Goal: Find specific page/section: Find specific page/section

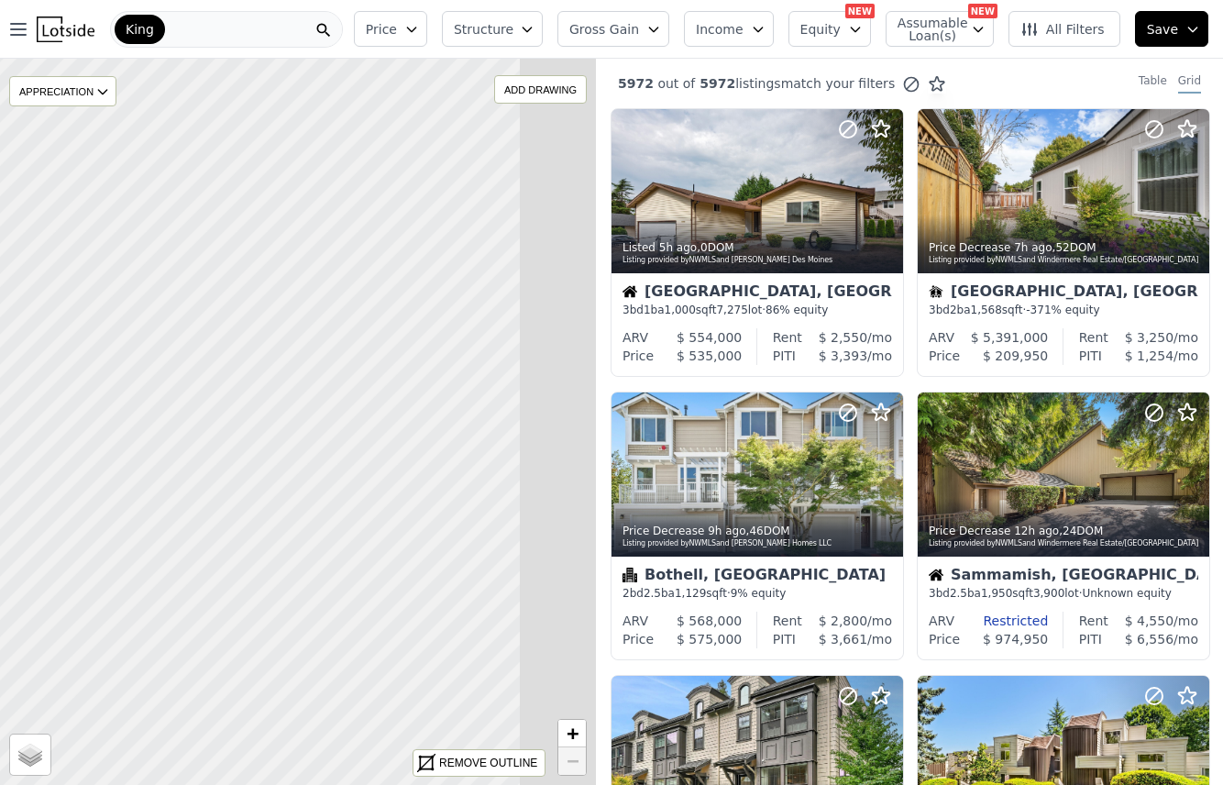
drag, startPoint x: 543, startPoint y: 385, endPoint x: -66, endPoint y: 399, distance: 609.1
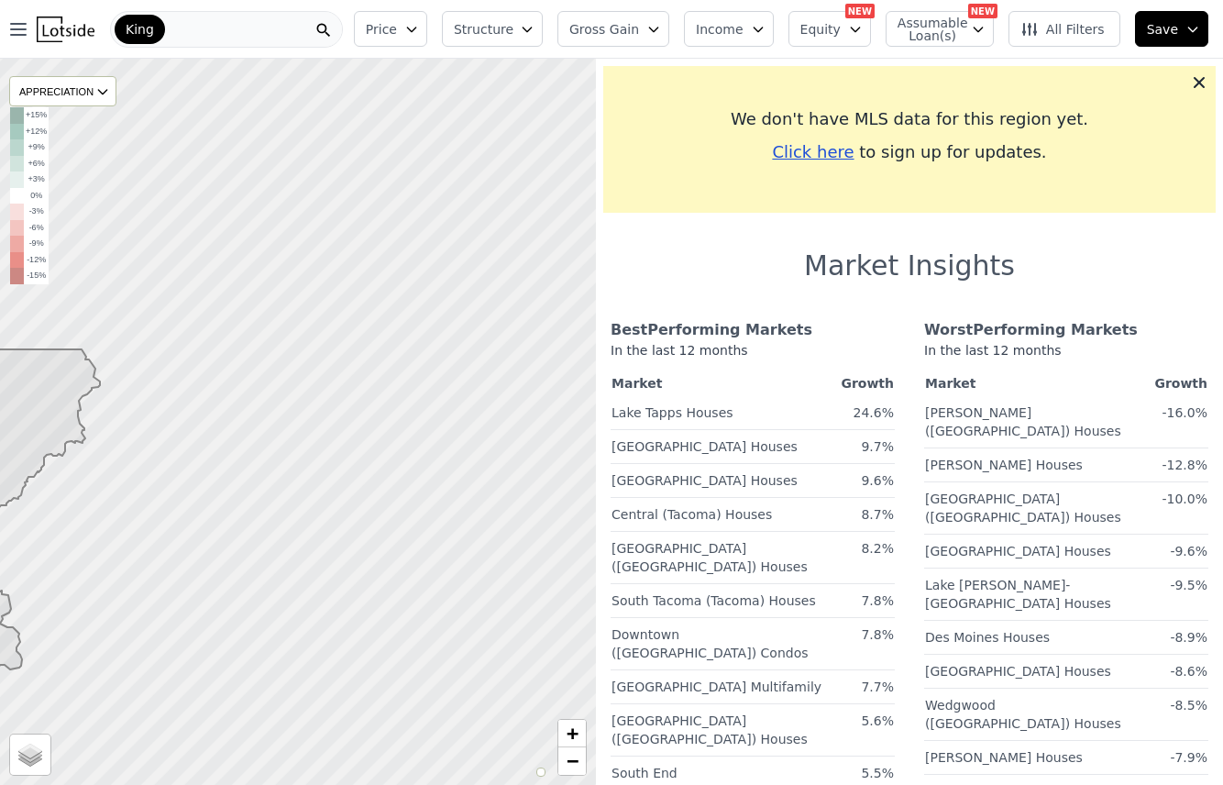
drag, startPoint x: 484, startPoint y: 314, endPoint x: -3, endPoint y: 424, distance: 499.2
click at [0, 424] on html "Open main menu King Price Structure Gross Gain Income Equity NEW Assumable Loan…" at bounding box center [611, 392] width 1223 height 785
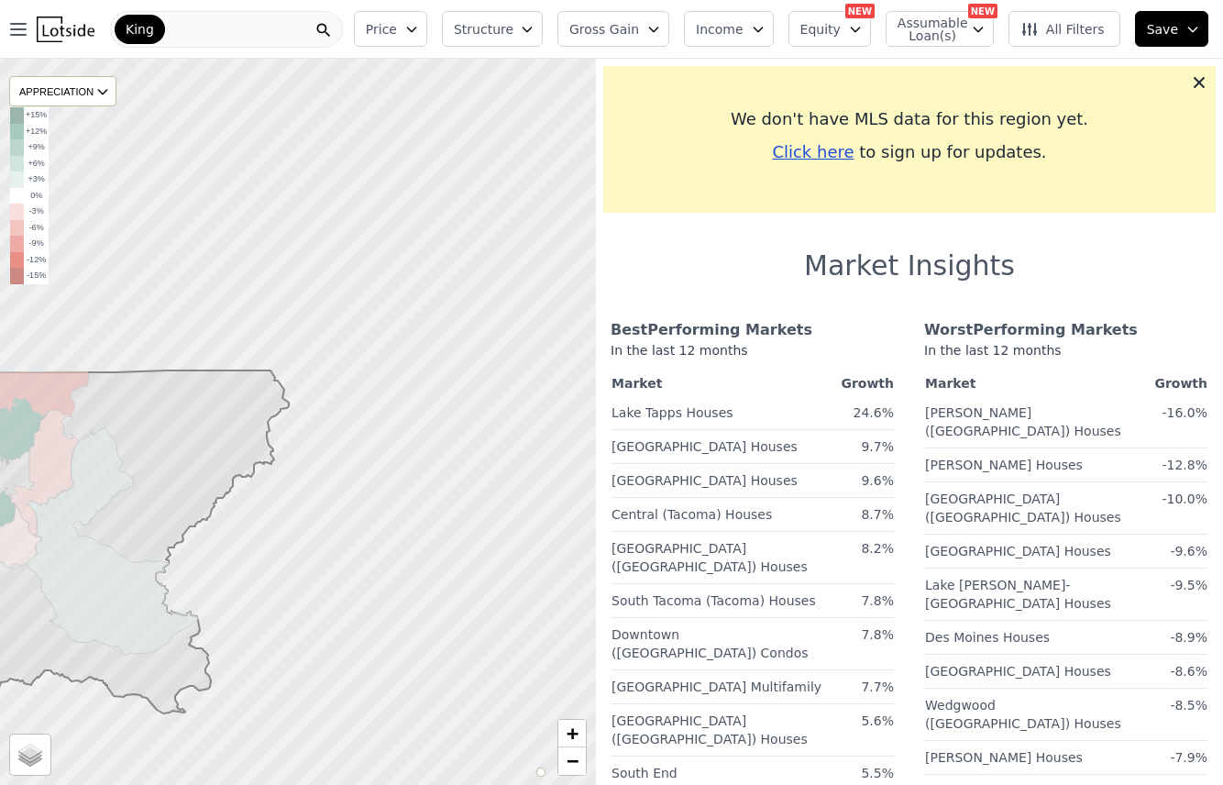
drag, startPoint x: 489, startPoint y: 347, endPoint x: 124, endPoint y: 445, distance: 377.9
click at [124, 444] on icon at bounding box center [42, 541] width 492 height 343
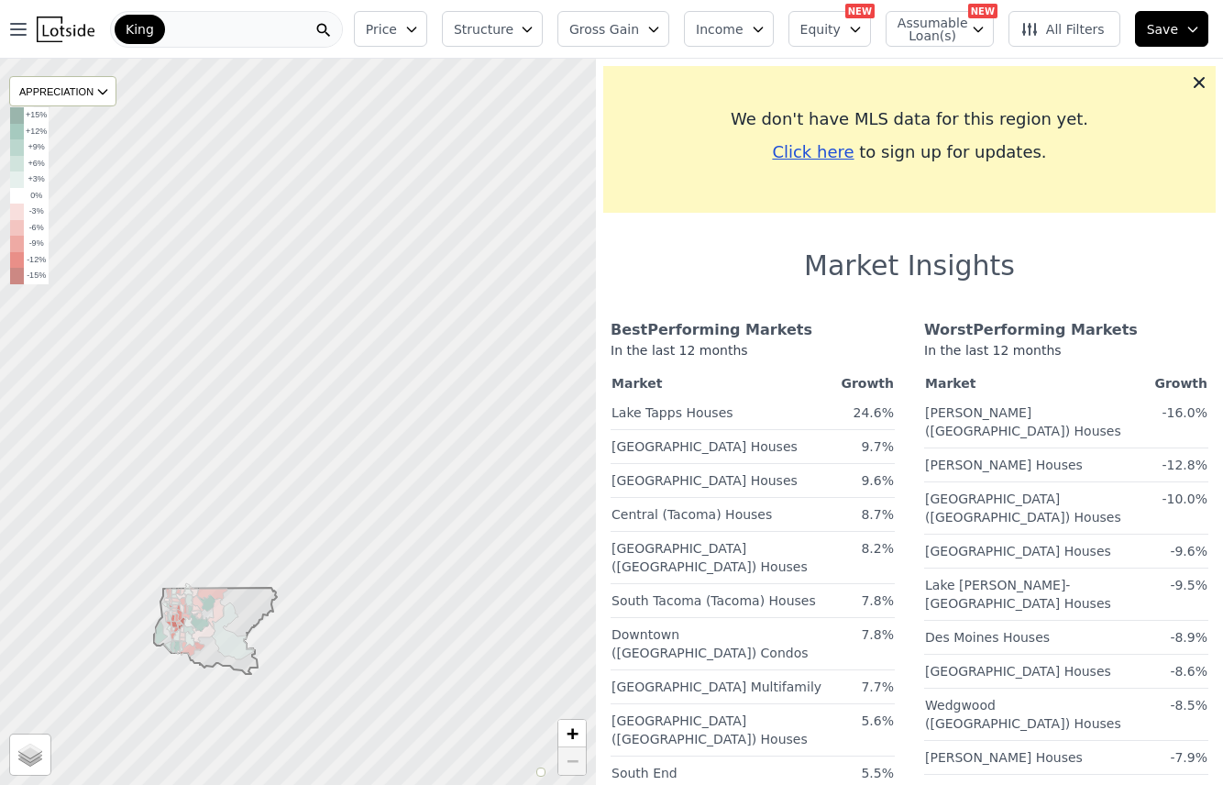
drag, startPoint x: 496, startPoint y: 316, endPoint x: 373, endPoint y: 501, distance: 221.5
click at [420, 543] on div at bounding box center [295, 426] width 715 height 871
click at [220, 27] on div "King" at bounding box center [226, 29] width 233 height 37
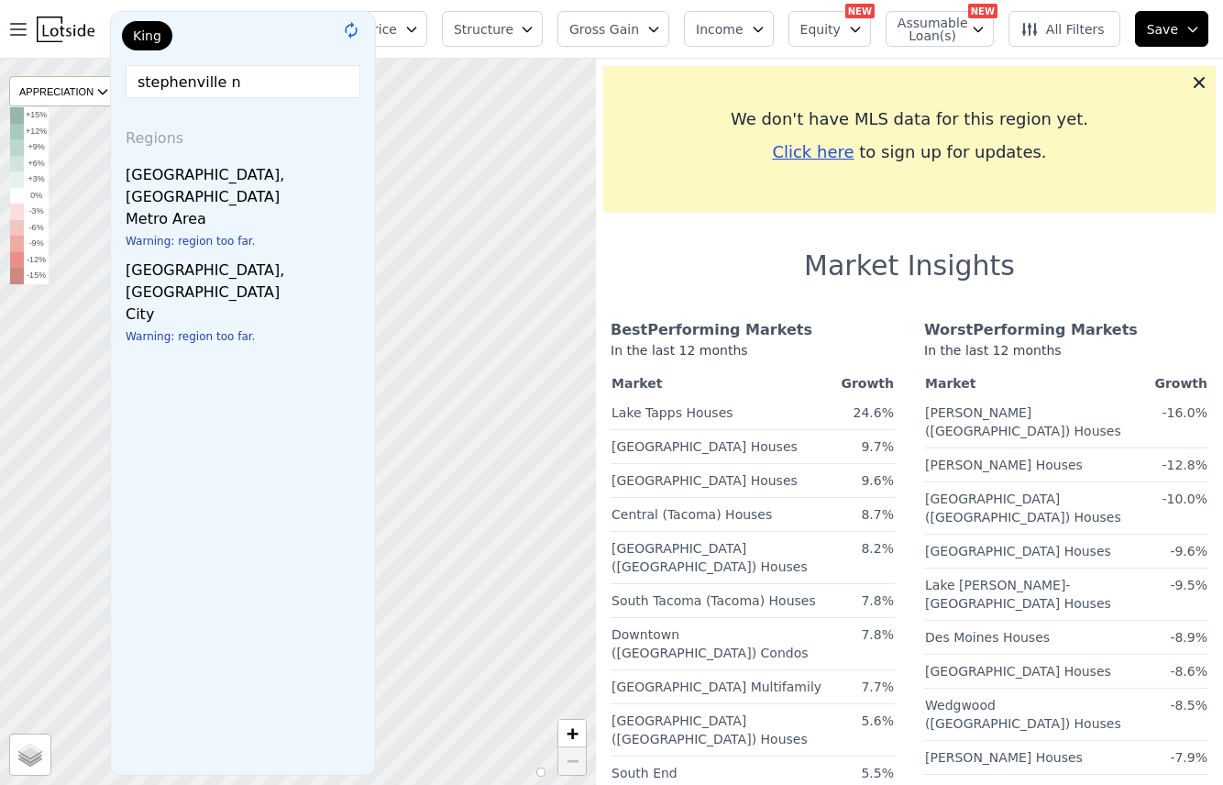
type input "stephenville nl"
